Goal: Task Accomplishment & Management: Use online tool/utility

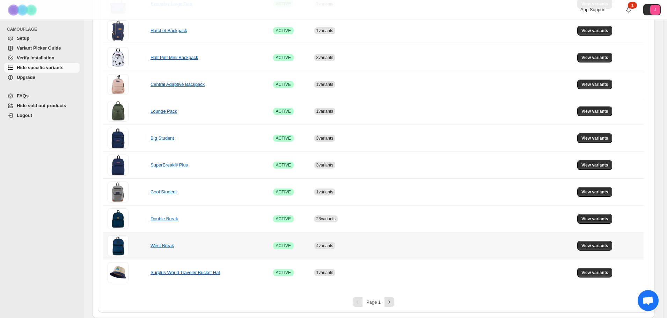
scroll to position [399, 0]
click at [595, 163] on span "View variants" at bounding box center [594, 165] width 27 height 6
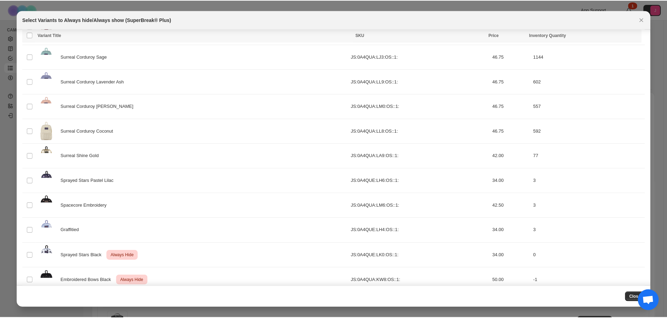
scroll to position [738, 0]
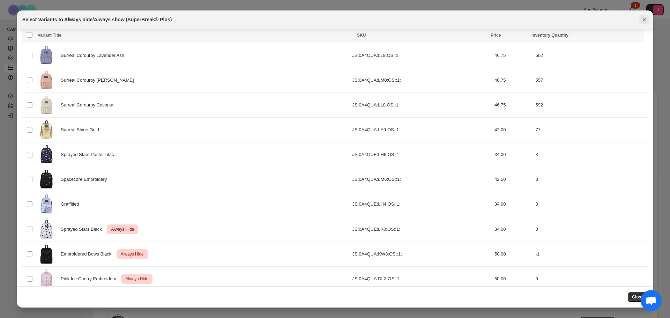
click at [642, 20] on icon "Close" at bounding box center [644, 19] width 7 height 7
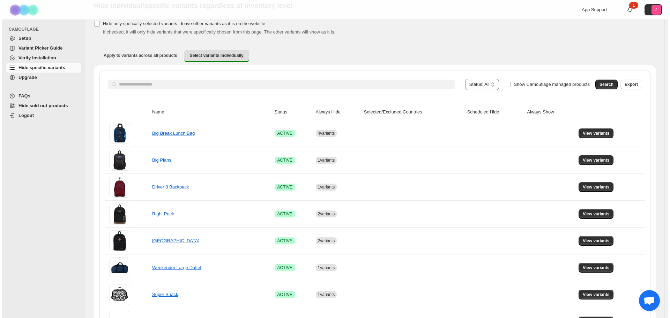
scroll to position [0, 0]
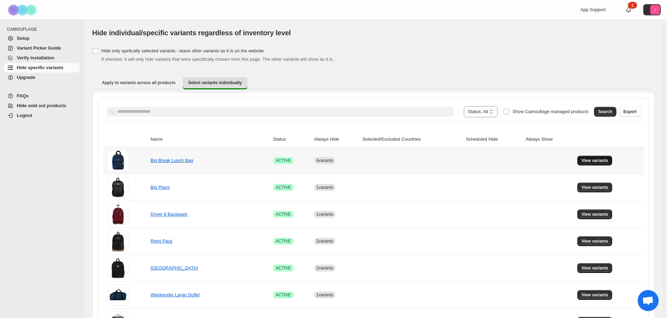
click at [586, 159] on span "View variants" at bounding box center [594, 161] width 27 height 6
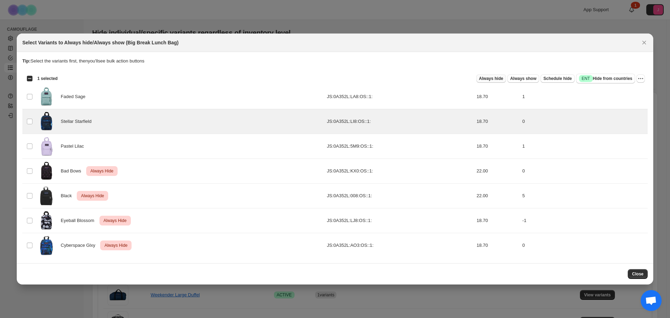
click at [491, 80] on span "Always hide" at bounding box center [491, 79] width 24 height 6
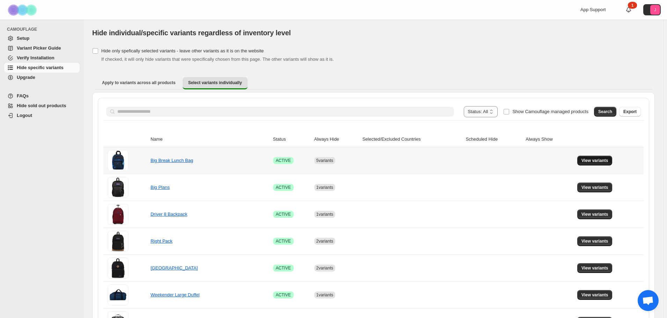
click at [596, 160] on span "View variants" at bounding box center [594, 161] width 27 height 6
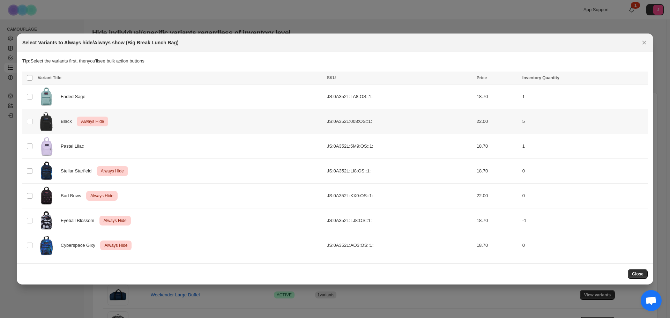
click at [33, 121] on td "Select product variant" at bounding box center [28, 121] width 13 height 25
click at [637, 80] on button "More actions" at bounding box center [641, 78] width 8 height 8
click at [627, 87] on button "Undo always hide" at bounding box center [615, 92] width 55 height 11
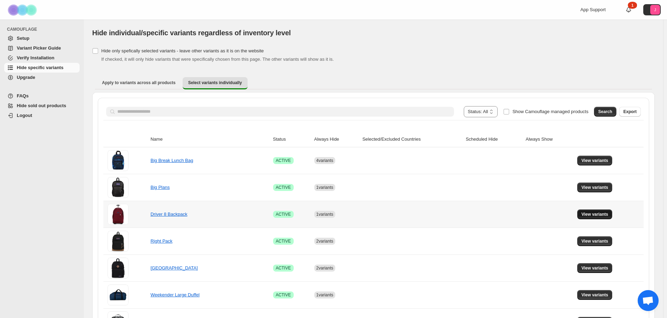
click at [612, 215] on button "View variants" at bounding box center [594, 214] width 35 height 10
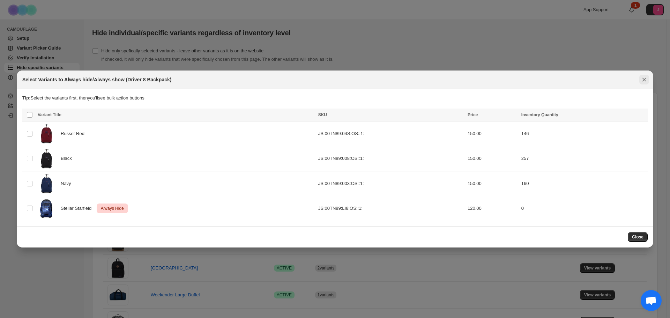
click at [643, 83] on icon "Close" at bounding box center [644, 79] width 7 height 7
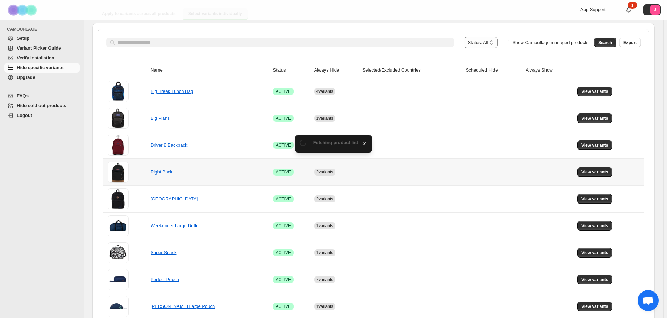
scroll to position [70, 0]
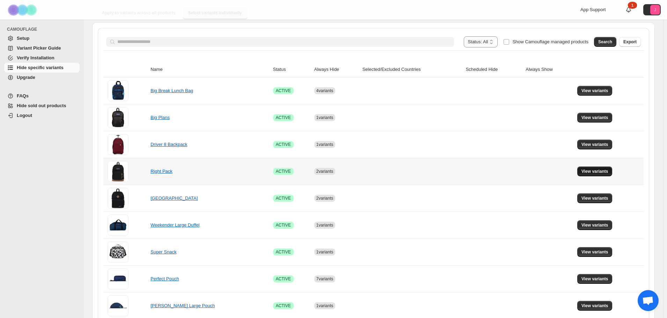
click at [596, 170] on span "View variants" at bounding box center [594, 172] width 27 height 6
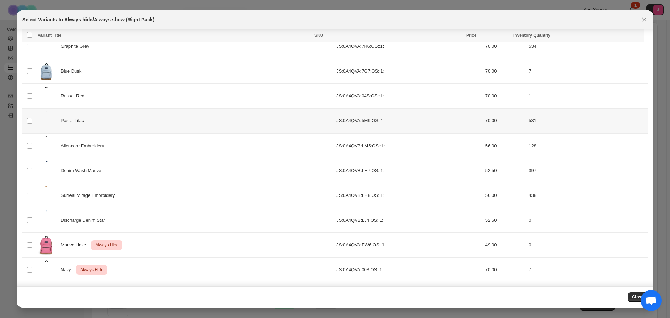
scroll to position [426, 0]
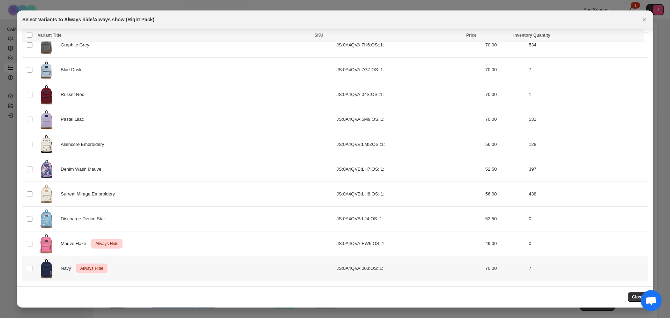
click at [34, 267] on td "Select product variant" at bounding box center [28, 268] width 13 height 25
click at [640, 36] on icon "More actions" at bounding box center [637, 35] width 7 height 7
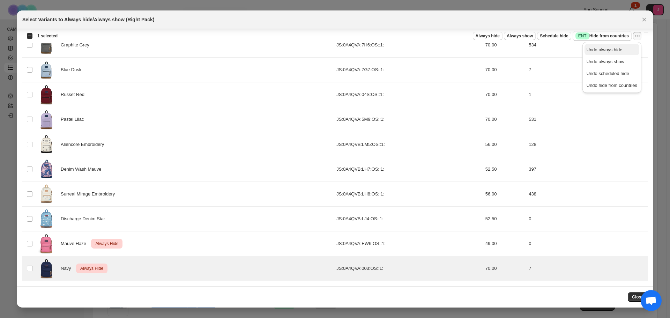
click at [615, 50] on span "Undo always hide" at bounding box center [605, 49] width 36 height 5
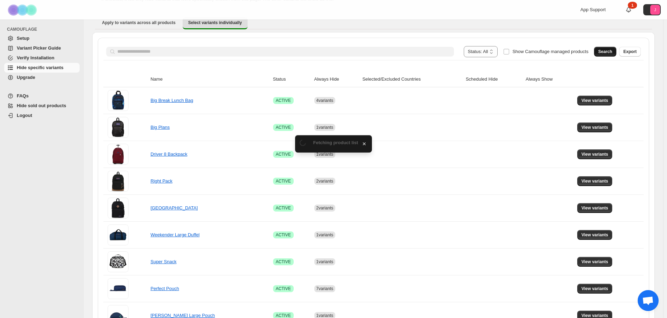
scroll to position [70, 0]
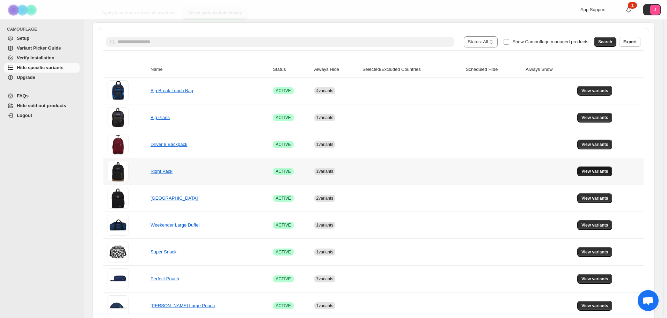
click at [594, 172] on span "View variants" at bounding box center [594, 172] width 27 height 6
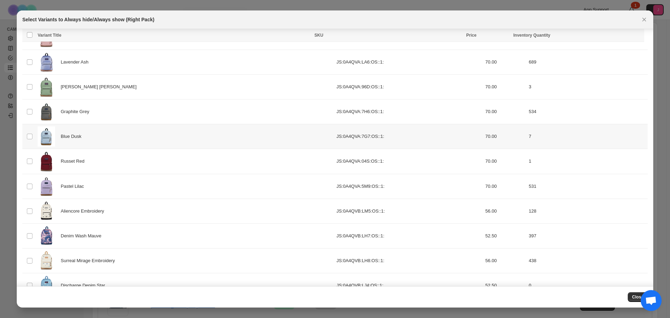
scroll to position [426, 0]
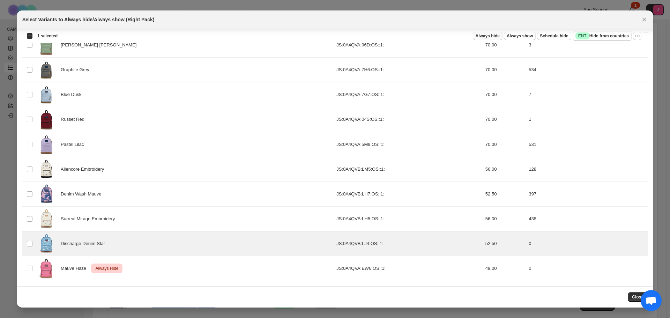
click at [494, 37] on span "Always hide" at bounding box center [488, 36] width 24 height 6
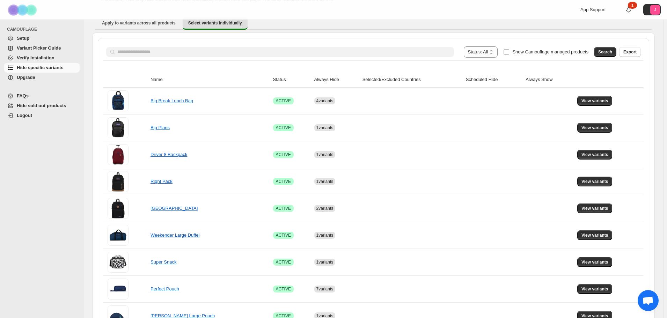
scroll to position [70, 0]
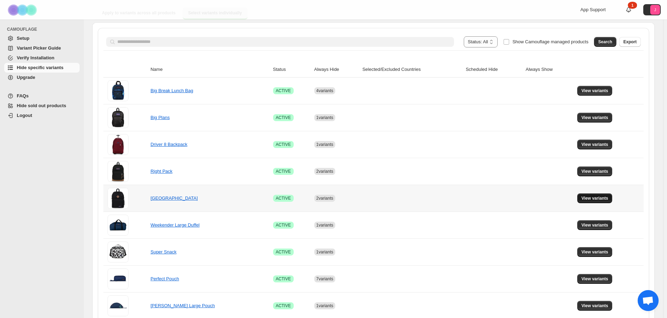
click at [596, 198] on span "View variants" at bounding box center [594, 198] width 27 height 6
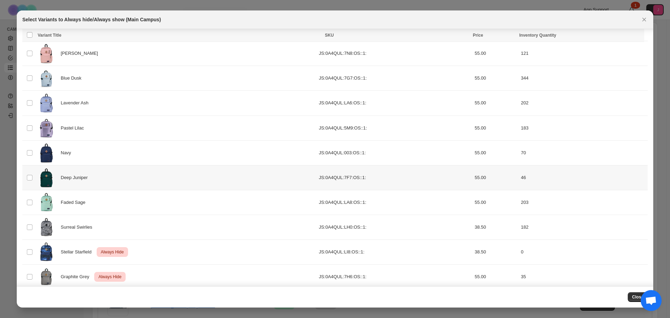
scroll to position [53, 0]
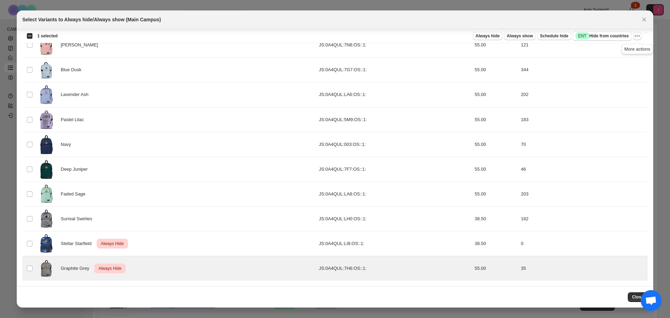
click at [636, 35] on icon "More actions" at bounding box center [637, 35] width 7 height 7
click at [613, 53] on button "Undo always hide" at bounding box center [612, 49] width 55 height 11
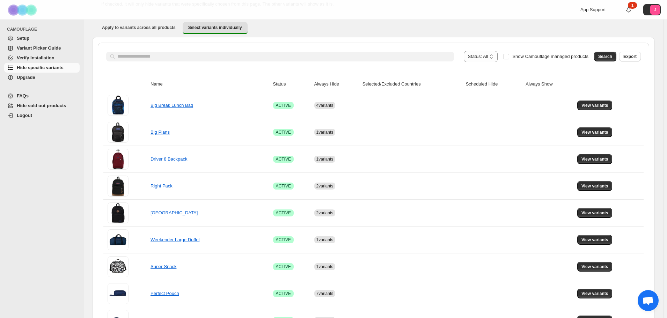
scroll to position [70, 0]
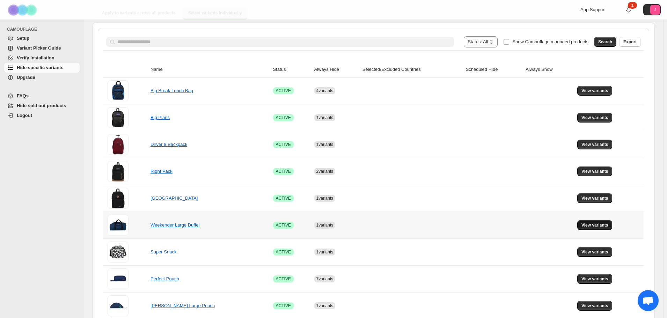
click at [601, 224] on span "View variants" at bounding box center [594, 225] width 27 height 6
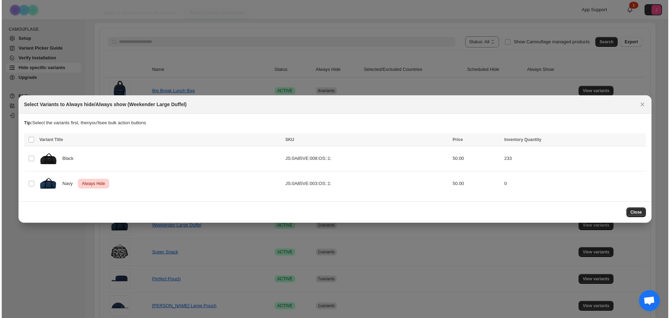
scroll to position [0, 0]
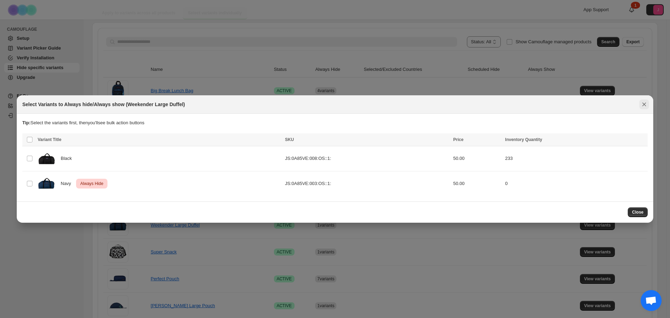
click at [646, 104] on icon "Close" at bounding box center [644, 104] width 7 height 7
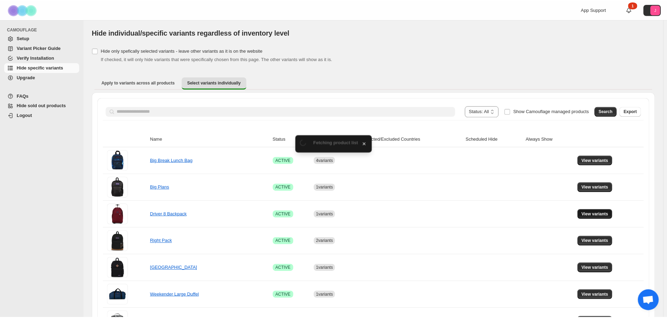
scroll to position [70, 0]
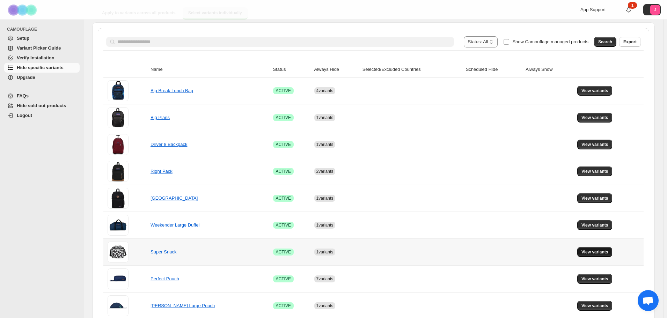
click at [583, 254] on button "View variants" at bounding box center [594, 252] width 35 height 10
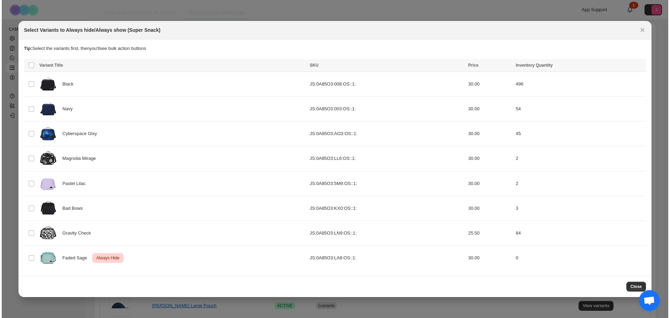
scroll to position [0, 0]
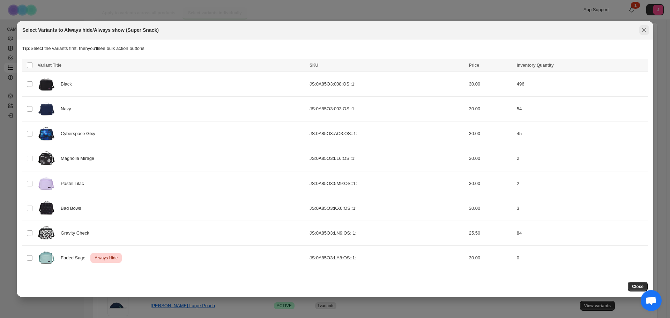
click at [648, 28] on button "Close" at bounding box center [644, 30] width 10 height 10
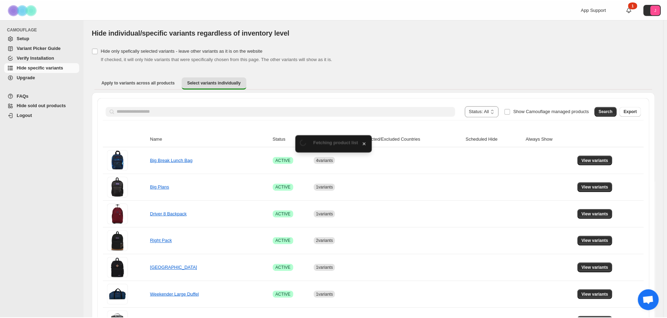
scroll to position [70, 0]
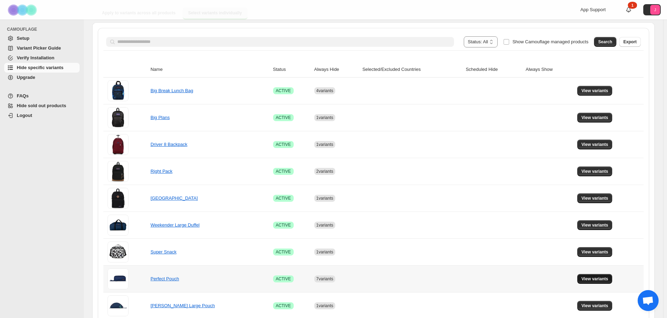
click at [588, 276] on button "View variants" at bounding box center [594, 279] width 35 height 10
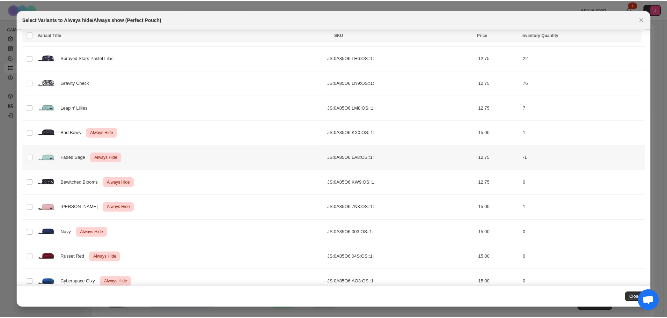
scroll to position [153, 0]
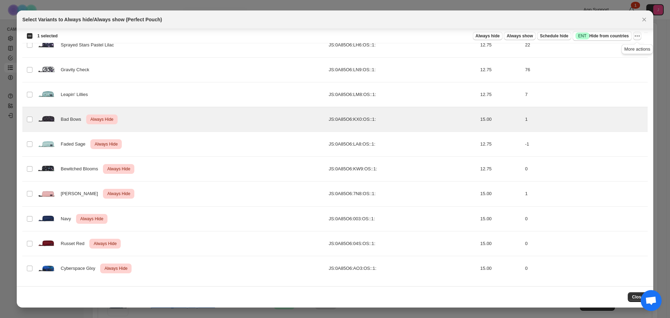
click at [637, 36] on icon "More actions" at bounding box center [637, 36] width 1 height 1
click at [625, 46] on span "Undo always hide" at bounding box center [612, 49] width 51 height 7
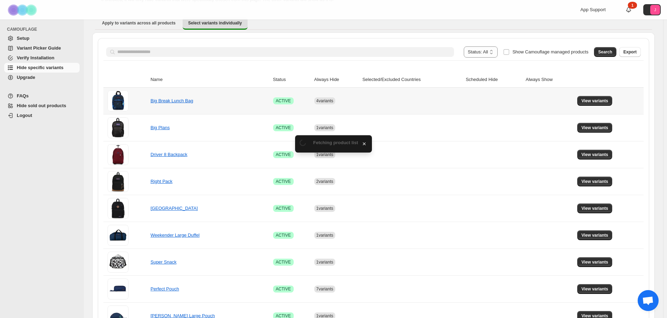
scroll to position [70, 0]
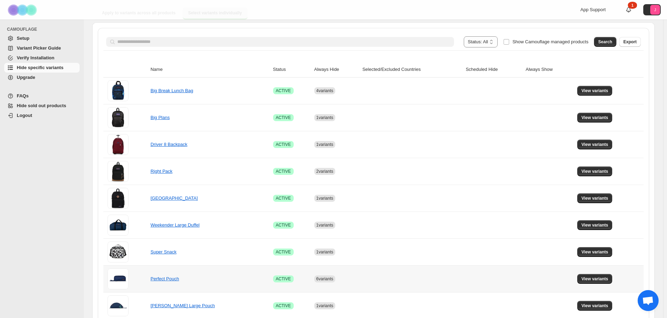
click at [589, 273] on td "View variants" at bounding box center [609, 278] width 68 height 27
click at [590, 276] on button "View variants" at bounding box center [594, 279] width 35 height 10
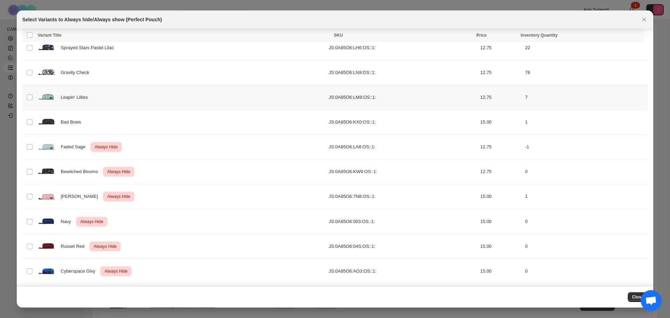
scroll to position [153, 0]
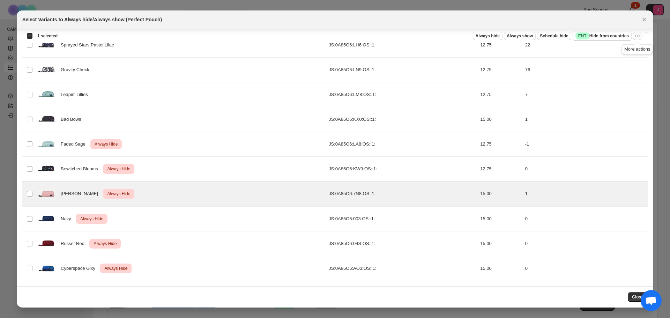
click at [636, 37] on icon "More actions" at bounding box center [637, 35] width 7 height 7
click at [618, 47] on span "Undo always hide" at bounding box center [605, 49] width 36 height 5
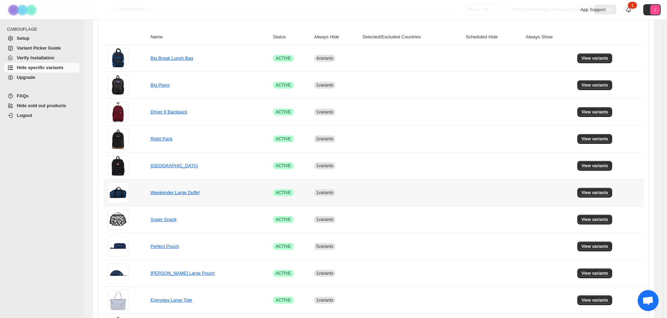
scroll to position [140, 0]
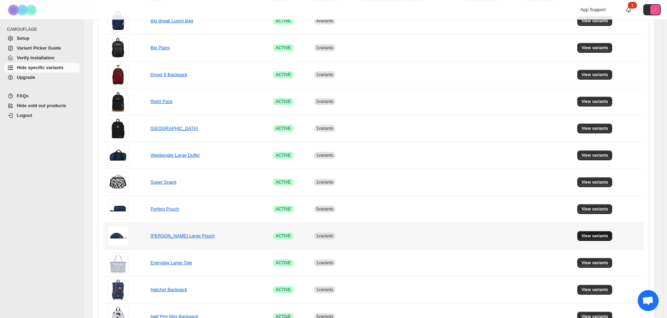
click at [596, 238] on span "View variants" at bounding box center [594, 236] width 27 height 6
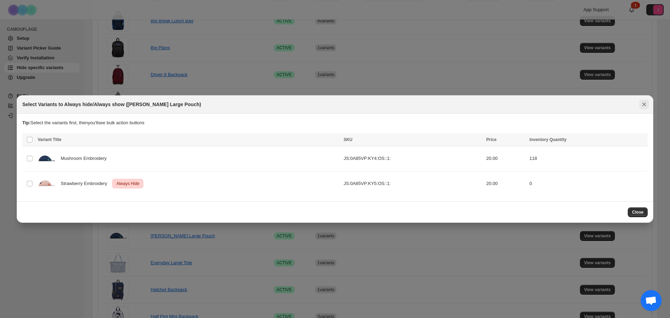
click at [645, 105] on icon "Close" at bounding box center [644, 104] width 7 height 7
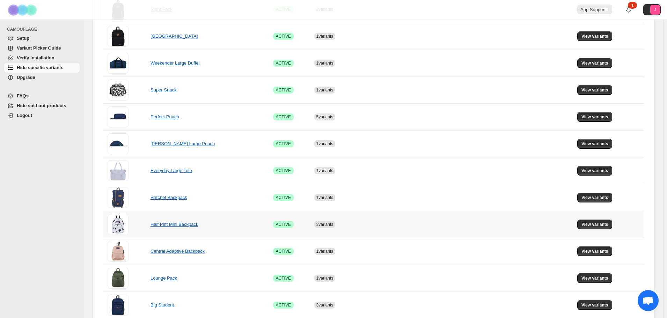
scroll to position [244, 0]
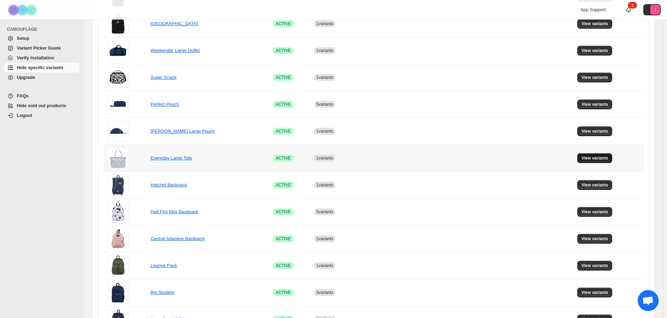
click at [592, 161] on button "View variants" at bounding box center [594, 158] width 35 height 10
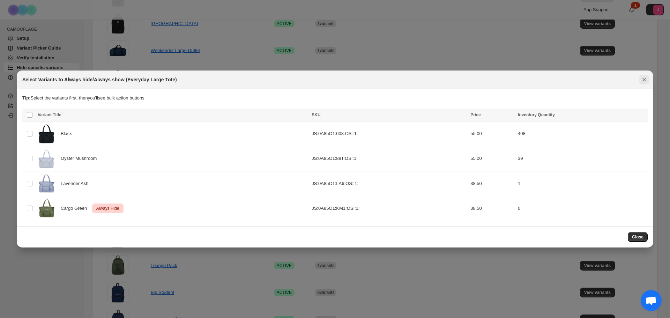
click at [648, 76] on button "Close" at bounding box center [644, 80] width 10 height 10
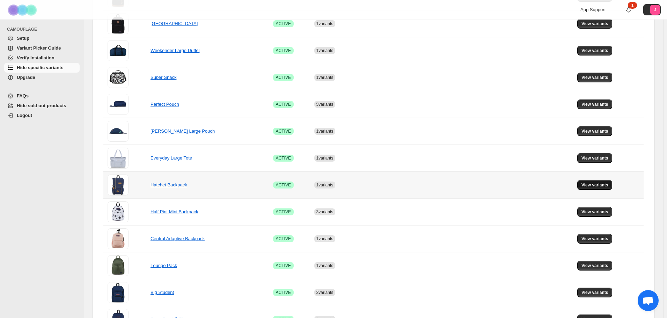
click at [589, 186] on span "View variants" at bounding box center [594, 185] width 27 height 6
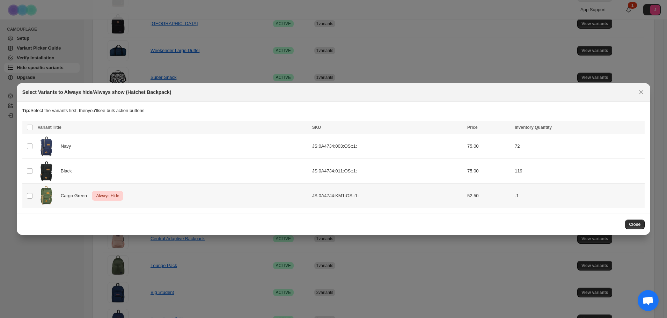
scroll to position [0, 0]
click at [643, 91] on icon "Close" at bounding box center [644, 92] width 7 height 7
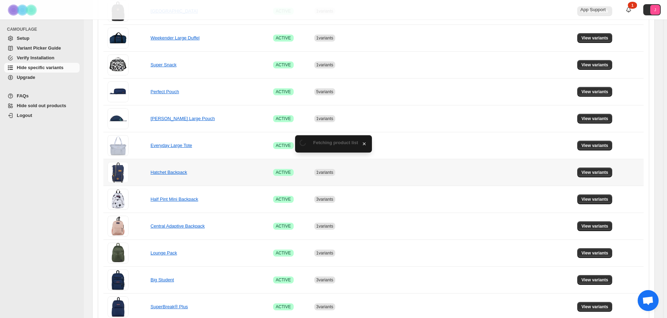
scroll to position [279, 0]
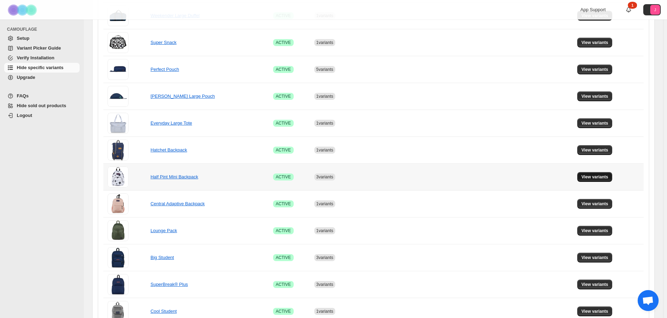
click at [597, 178] on span "View variants" at bounding box center [594, 177] width 27 height 6
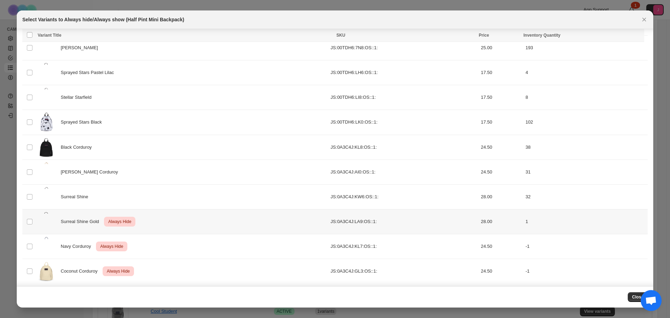
scroll to position [227, 0]
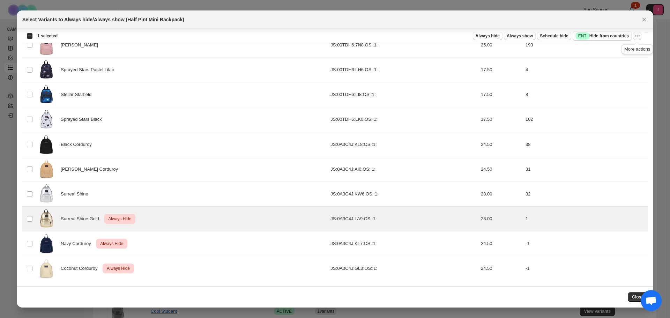
click at [639, 37] on icon "More actions" at bounding box center [637, 35] width 7 height 7
click at [626, 50] on span "Undo always hide" at bounding box center [612, 49] width 51 height 7
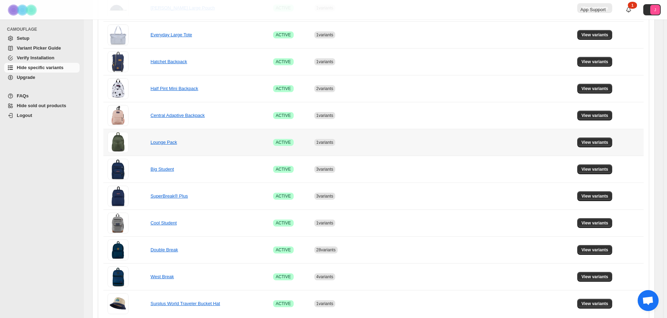
scroll to position [384, 0]
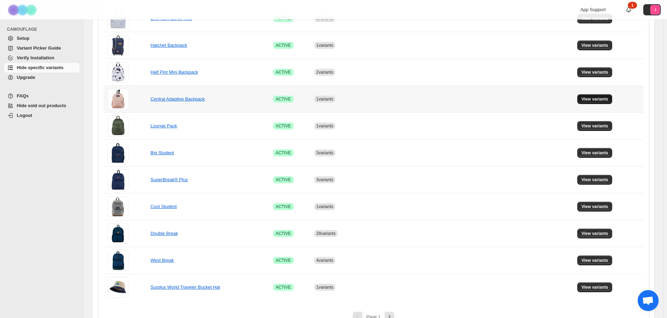
click at [590, 98] on span "View variants" at bounding box center [594, 99] width 27 height 6
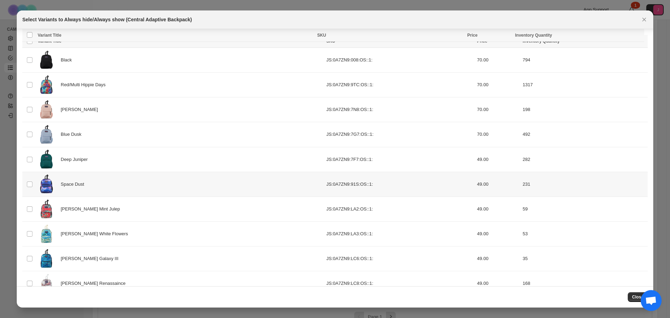
scroll to position [53, 0]
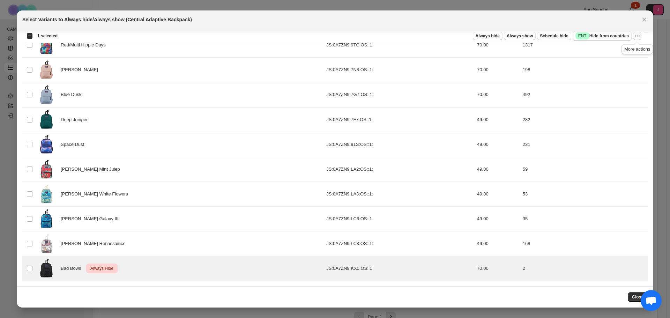
click at [637, 36] on icon "More actions" at bounding box center [637, 35] width 7 height 7
click at [616, 49] on span "Undo always hide" at bounding box center [605, 49] width 36 height 5
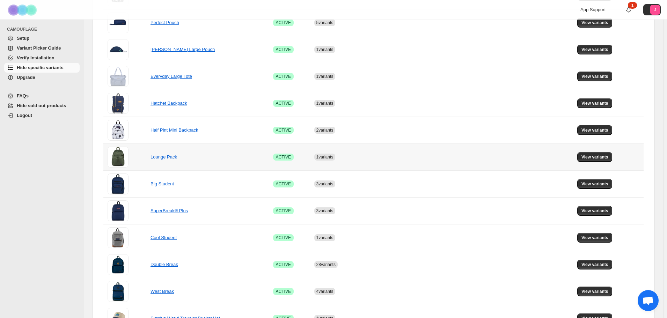
scroll to position [314, 0]
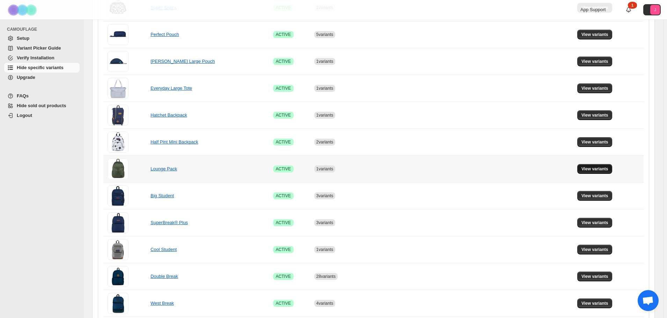
click at [589, 168] on span "View variants" at bounding box center [594, 169] width 27 height 6
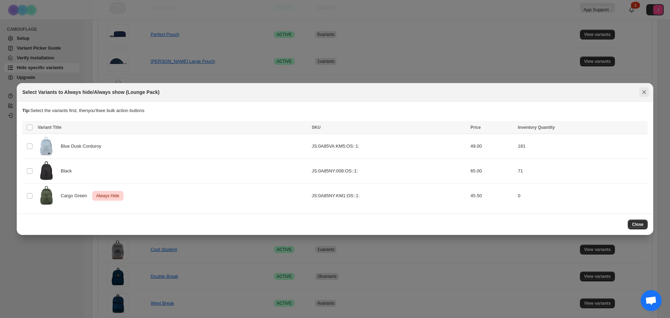
click at [646, 92] on icon "Close" at bounding box center [644, 92] width 7 height 7
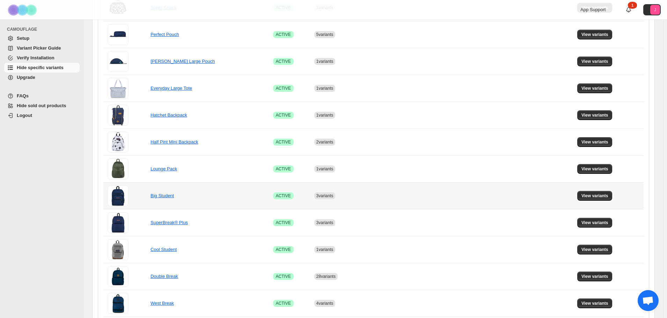
click at [615, 195] on td "View variants" at bounding box center [609, 195] width 68 height 27
click at [608, 195] on span "View variants" at bounding box center [594, 196] width 27 height 6
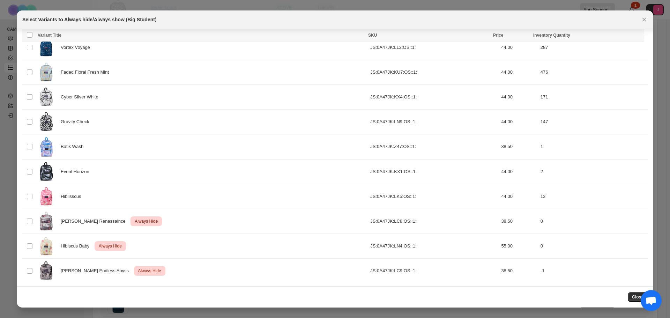
scroll to position [600, 0]
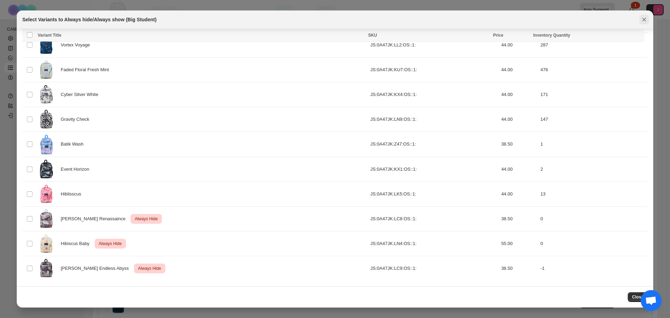
click at [646, 18] on icon "Close" at bounding box center [645, 20] width 4 height 4
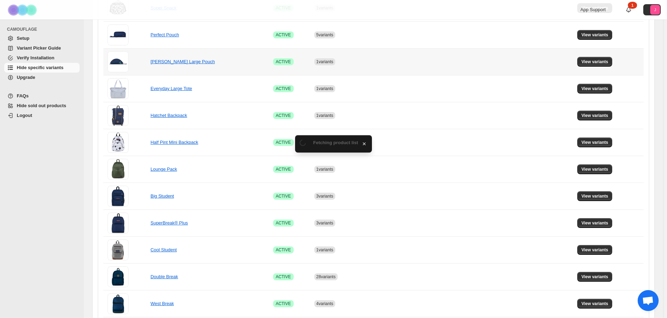
scroll to position [314, 0]
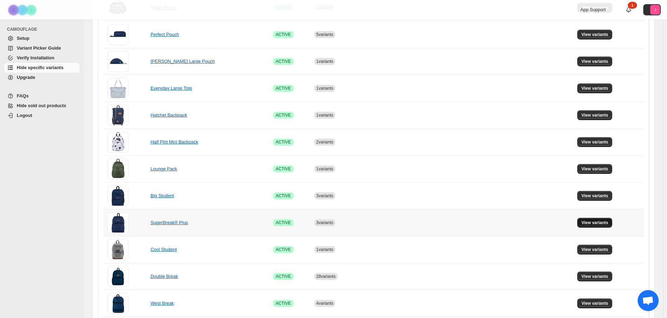
click at [584, 223] on button "View variants" at bounding box center [594, 223] width 35 height 10
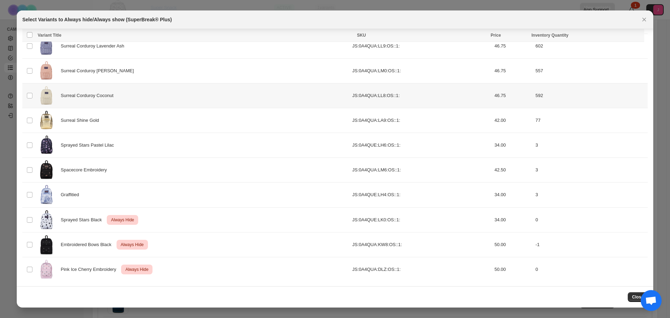
scroll to position [749, 0]
click at [641, 23] on icon "Close" at bounding box center [644, 19] width 7 height 7
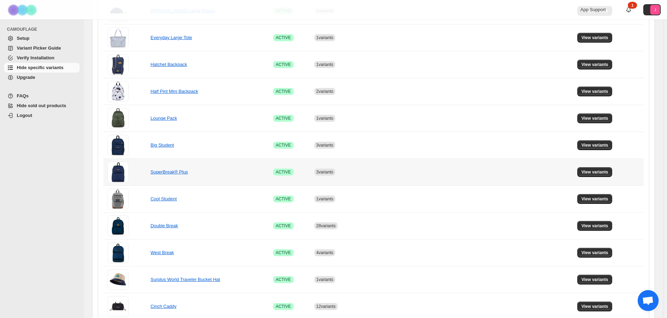
scroll to position [399, 0]
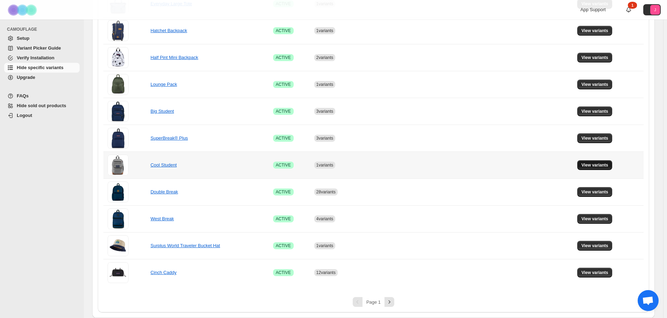
click at [597, 165] on span "View variants" at bounding box center [594, 165] width 27 height 6
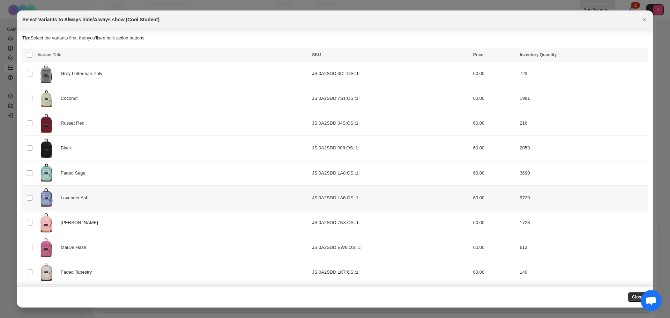
scroll to position [153, 0]
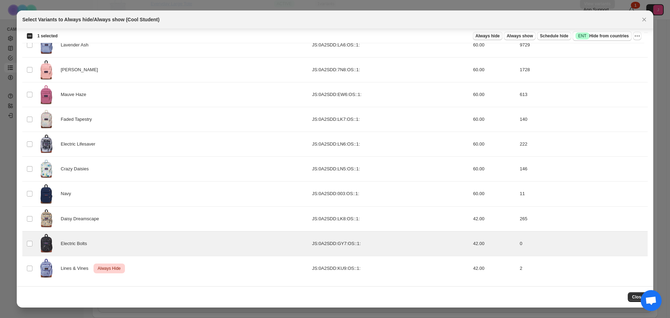
click at [492, 35] on span "Always hide" at bounding box center [488, 36] width 24 height 6
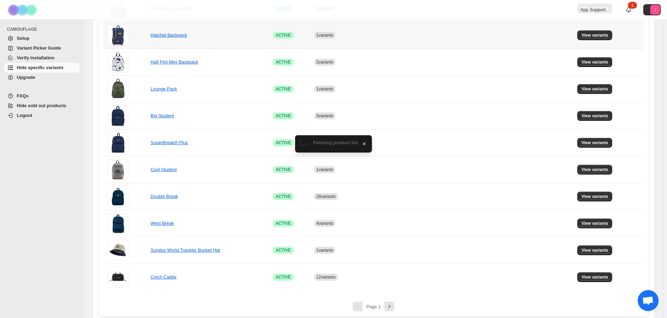
scroll to position [399, 0]
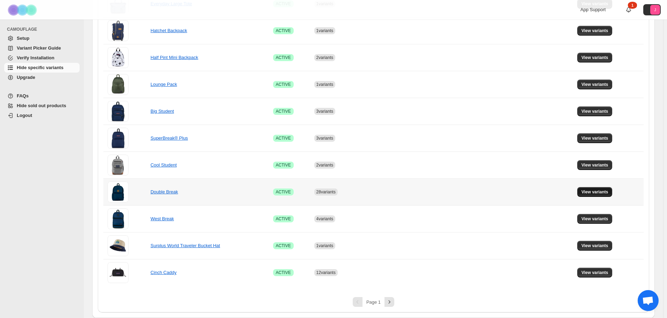
click at [592, 193] on span "View variants" at bounding box center [594, 192] width 27 height 6
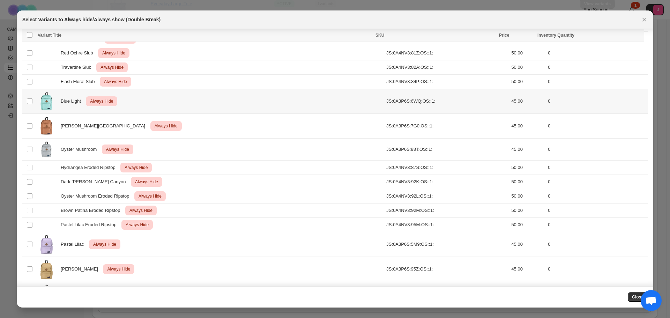
scroll to position [382, 0]
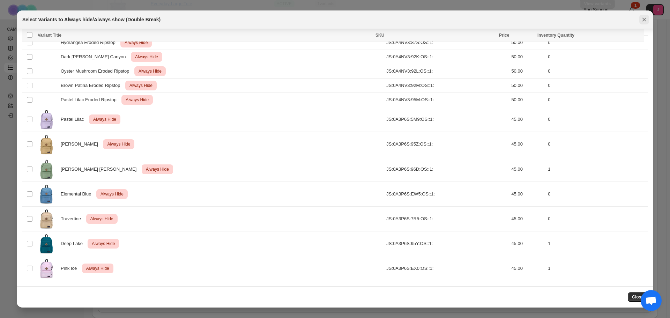
click at [642, 18] on icon "Close" at bounding box center [644, 19] width 7 height 7
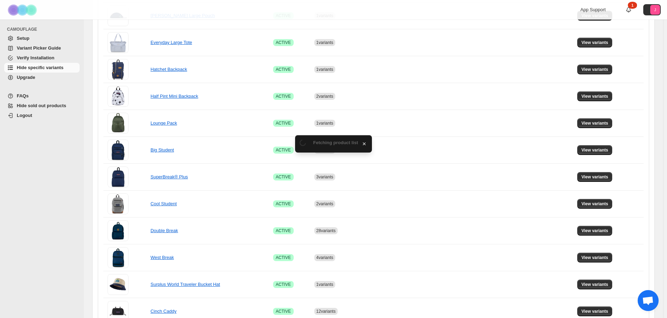
scroll to position [399, 0]
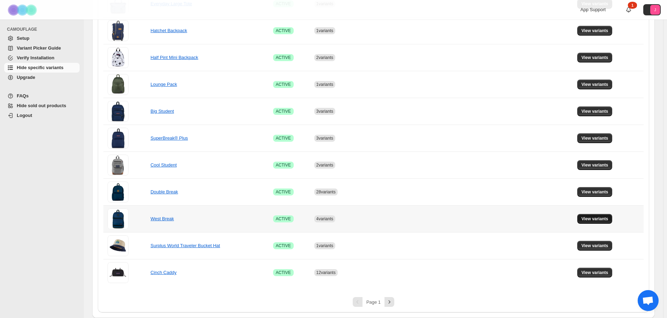
click at [596, 219] on span "View variants" at bounding box center [594, 219] width 27 height 6
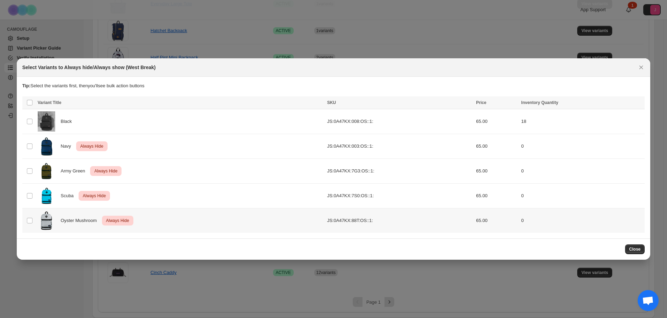
scroll to position [0, 0]
click at [642, 68] on icon "Close" at bounding box center [644, 67] width 7 height 7
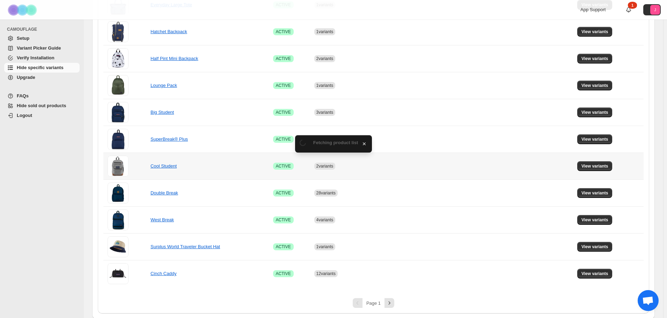
scroll to position [399, 0]
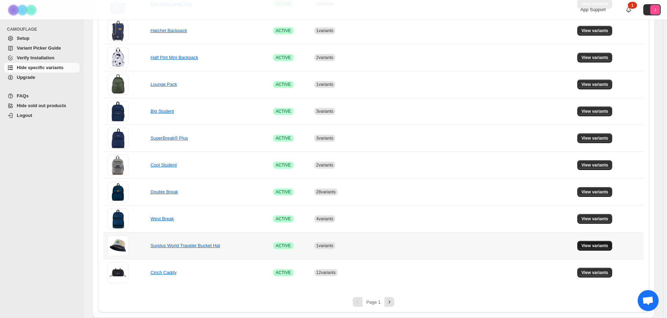
click at [606, 246] on span "View variants" at bounding box center [594, 246] width 27 height 6
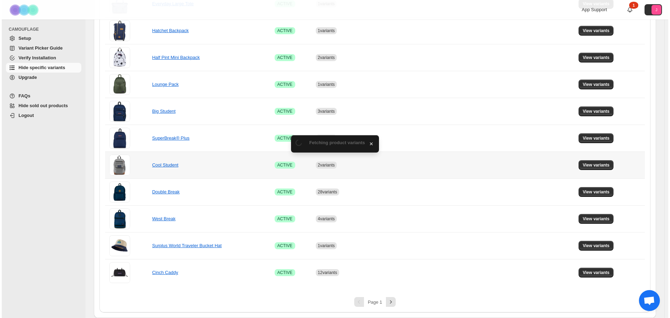
scroll to position [0, 0]
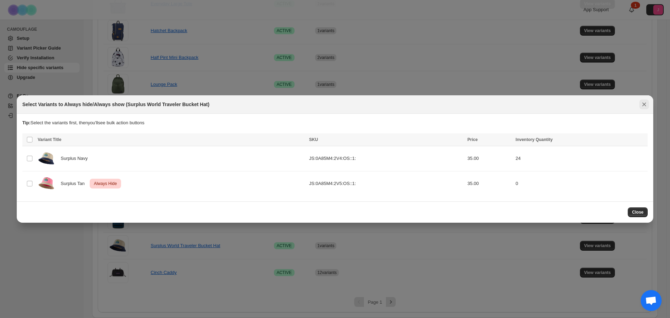
click at [647, 103] on icon "Close" at bounding box center [644, 104] width 7 height 7
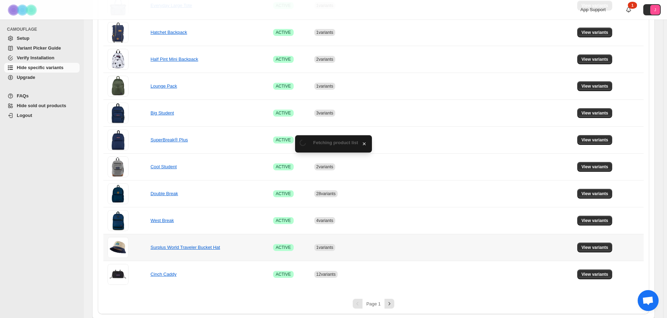
scroll to position [399, 0]
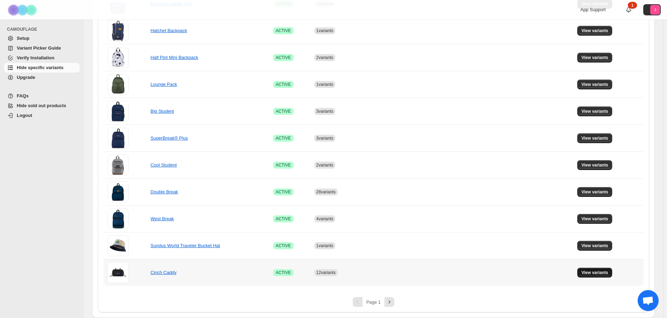
click at [594, 270] on span "View variants" at bounding box center [594, 273] width 27 height 6
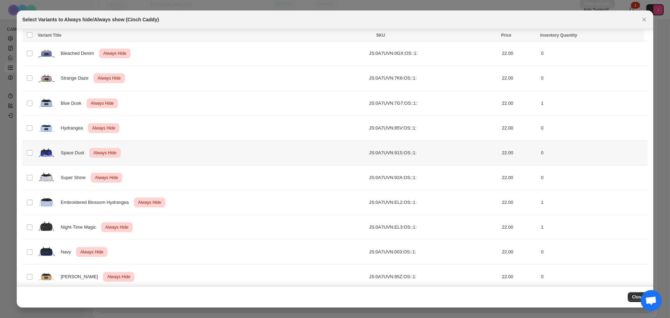
scroll to position [103, 0]
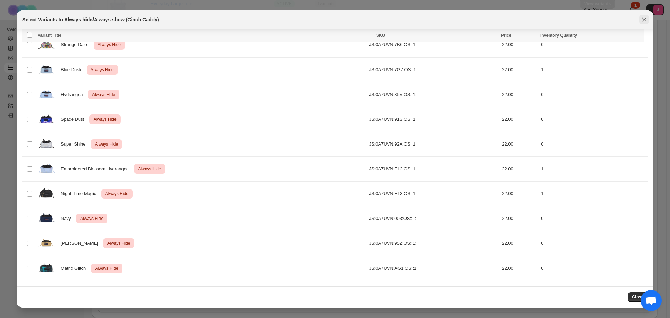
click at [643, 18] on icon "Close" at bounding box center [645, 20] width 4 height 4
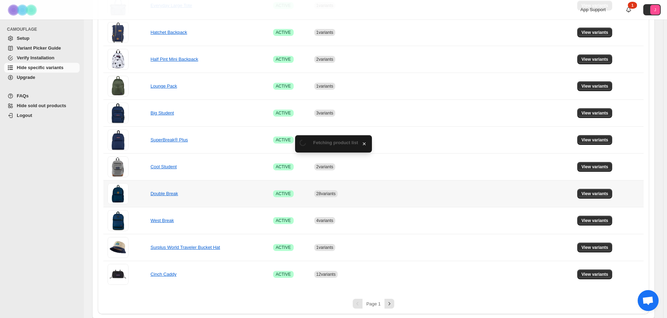
scroll to position [399, 0]
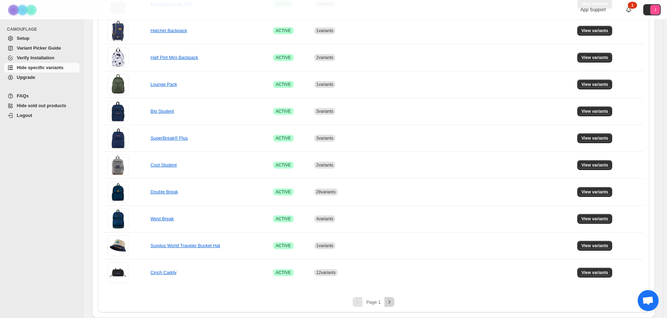
click at [392, 303] on icon "Next" at bounding box center [389, 301] width 7 height 7
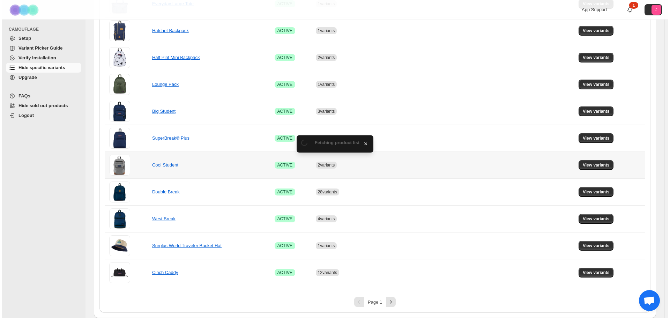
scroll to position [0, 0]
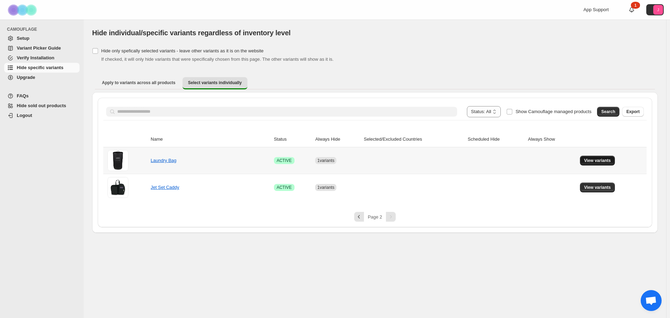
click at [587, 164] on button "View variants" at bounding box center [597, 161] width 35 height 10
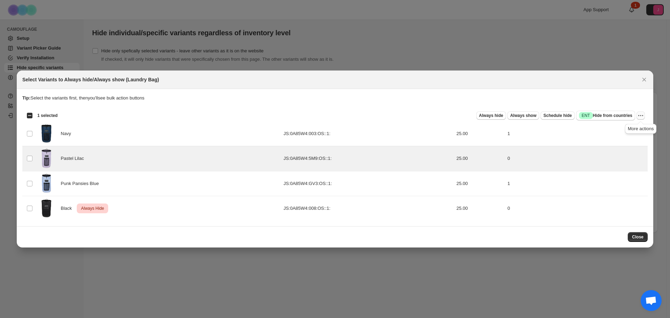
click at [637, 114] on icon "More actions" at bounding box center [640, 115] width 7 height 7
click at [622, 127] on span "Undo always hide" at bounding box center [608, 129] width 36 height 5
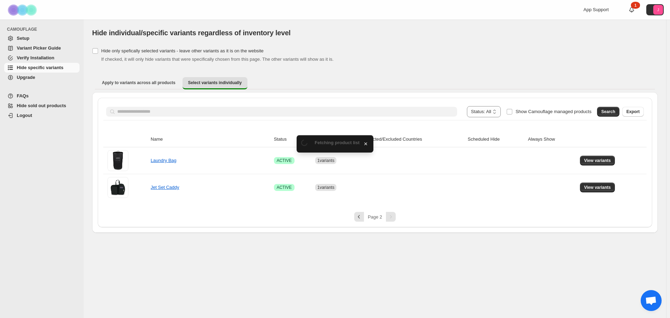
drag, startPoint x: 622, startPoint y: 127, endPoint x: 622, endPoint y: 138, distance: 10.5
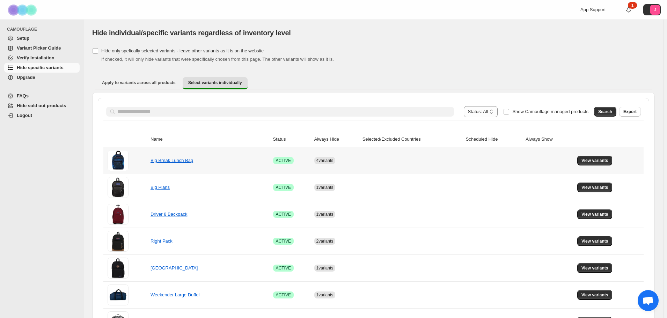
click at [601, 160] on span "View variants" at bounding box center [594, 161] width 27 height 6
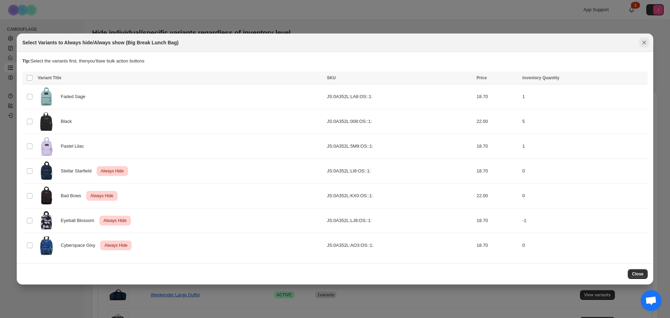
click at [646, 44] on icon "Close" at bounding box center [645, 42] width 4 height 4
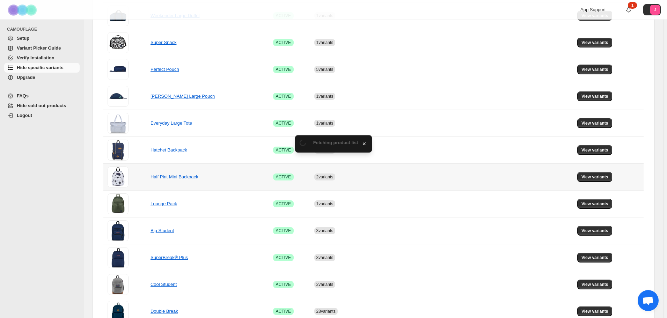
scroll to position [399, 0]
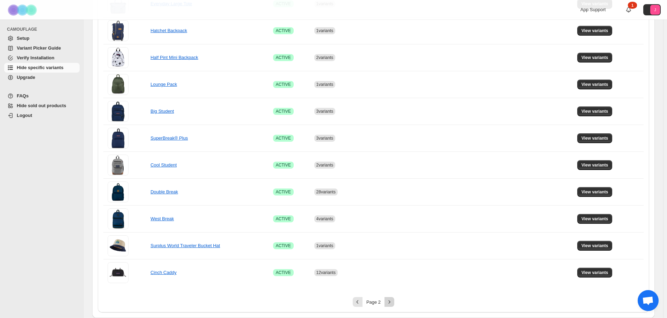
click at [393, 301] on icon "Next" at bounding box center [389, 301] width 7 height 7
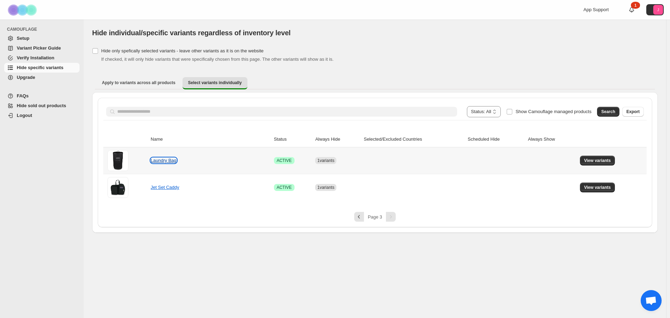
click at [161, 161] on link "Laundry Bag" at bounding box center [164, 160] width 26 height 5
click at [585, 162] on span "View variants" at bounding box center [597, 161] width 27 height 6
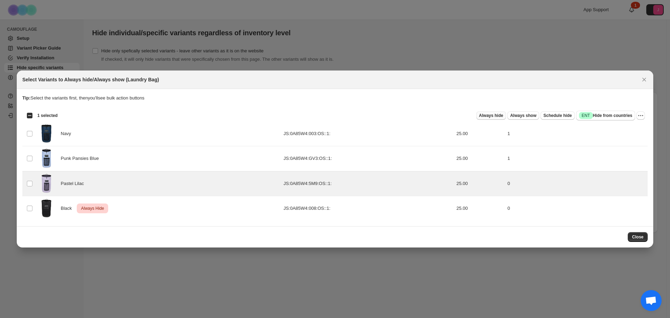
click at [496, 117] on span "Always hide" at bounding box center [491, 116] width 24 height 6
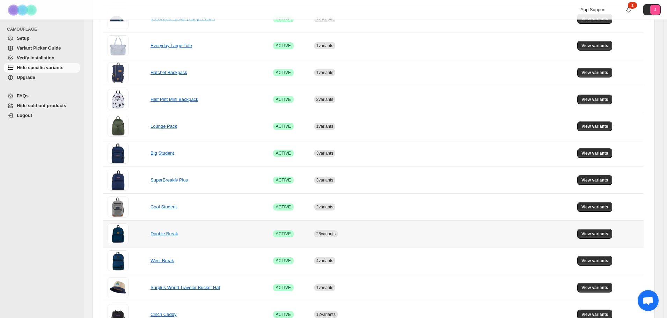
scroll to position [399, 0]
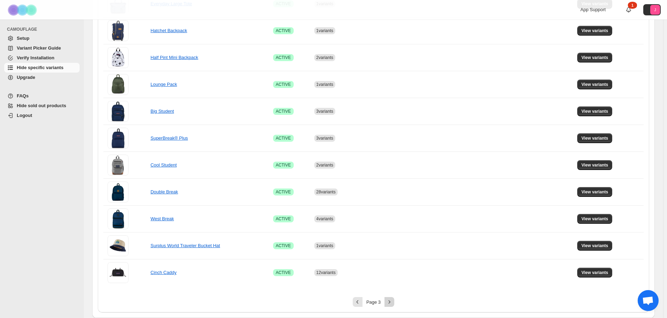
click at [392, 302] on icon "Next" at bounding box center [389, 301] width 7 height 7
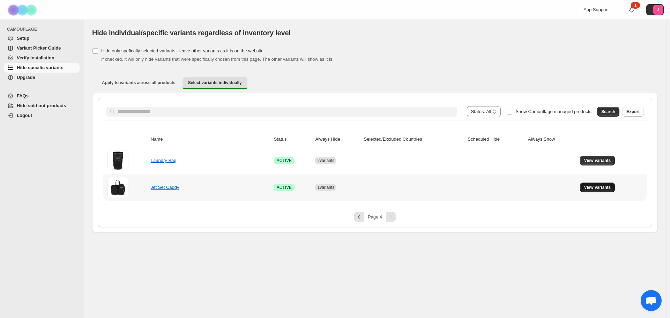
click at [594, 189] on span "View variants" at bounding box center [597, 188] width 27 height 6
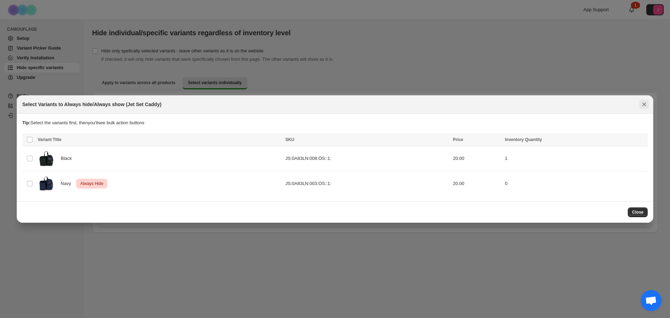
click at [647, 101] on icon "Close" at bounding box center [644, 104] width 7 height 7
